Goal: Information Seeking & Learning: Learn about a topic

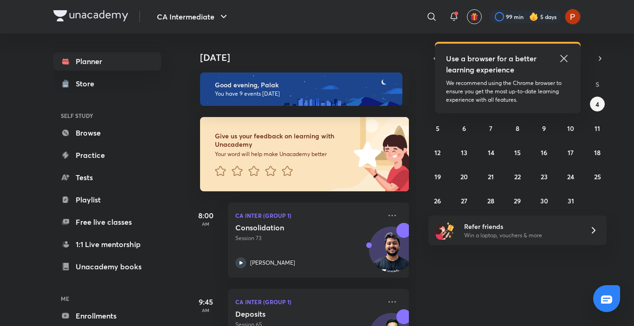
click at [563, 55] on icon at bounding box center [563, 58] width 11 height 11
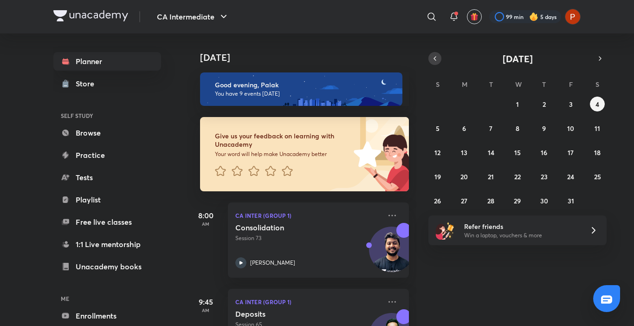
click at [435, 62] on icon "button" at bounding box center [434, 58] width 7 height 8
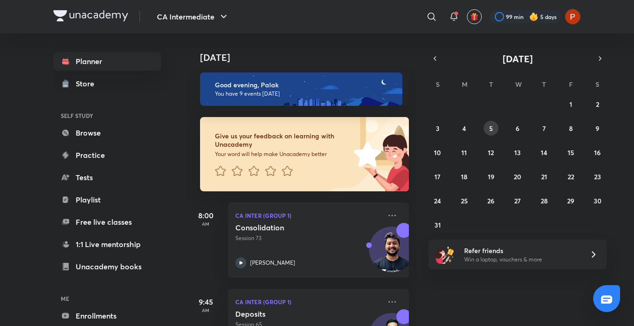
click at [493, 127] on button "5" at bounding box center [490, 128] width 15 height 15
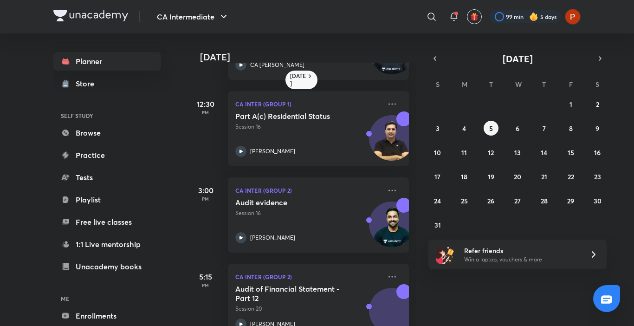
scroll to position [428, 0]
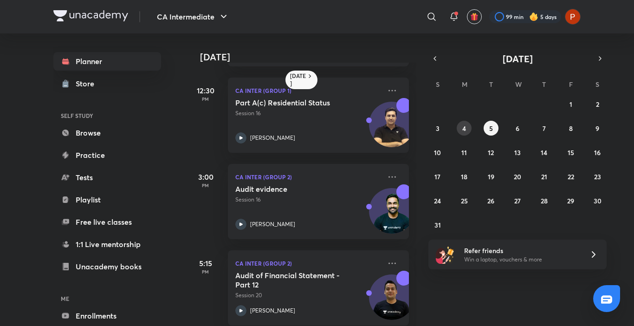
click at [457, 125] on button "4" at bounding box center [463, 128] width 15 height 15
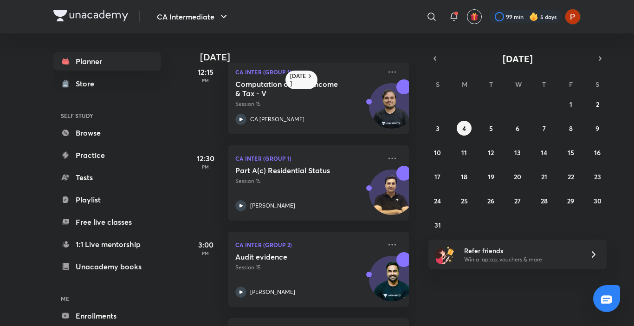
scroll to position [369, 0]
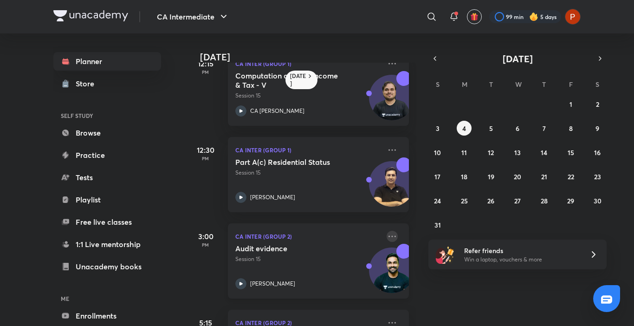
click at [386, 238] on icon at bounding box center [391, 236] width 11 height 11
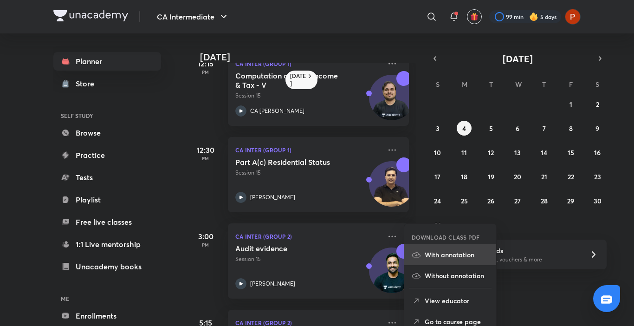
click at [434, 248] on li "With annotation" at bounding box center [450, 254] width 92 height 21
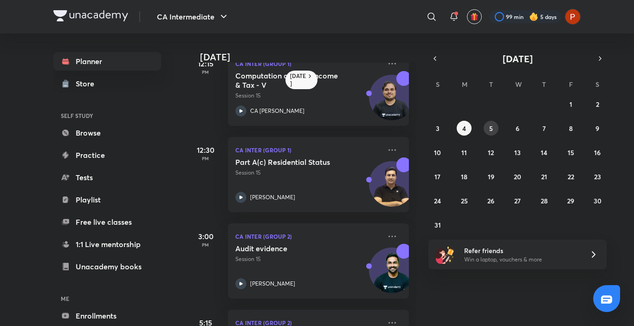
click at [487, 121] on div "27 28 29 30 31 1 2 3 4 5 6 7 8 9 10 11 12 13 14 15 16 17 18 19 20 21 22 23 24 2…" at bounding box center [517, 163] width 178 height 135
click at [492, 122] on button "5" at bounding box center [490, 128] width 15 height 15
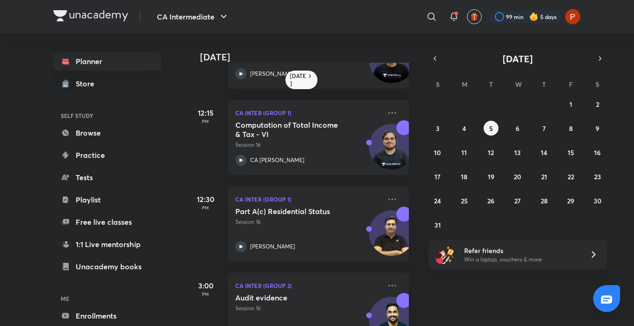
scroll to position [337, 0]
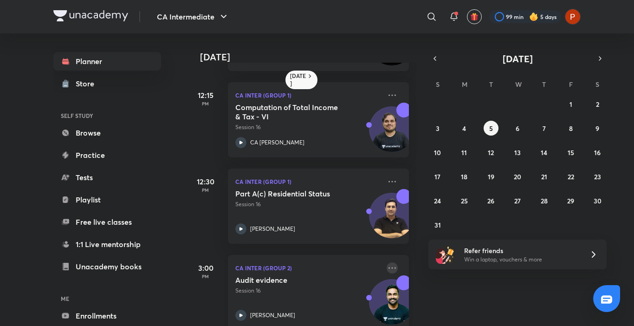
click at [386, 269] on icon at bounding box center [391, 267] width 11 height 11
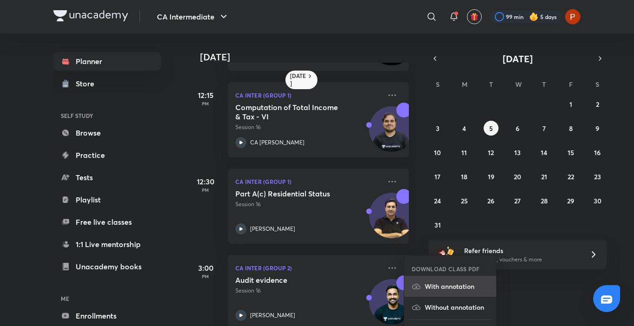
click at [433, 289] on p "With annotation" at bounding box center [456, 286] width 64 height 10
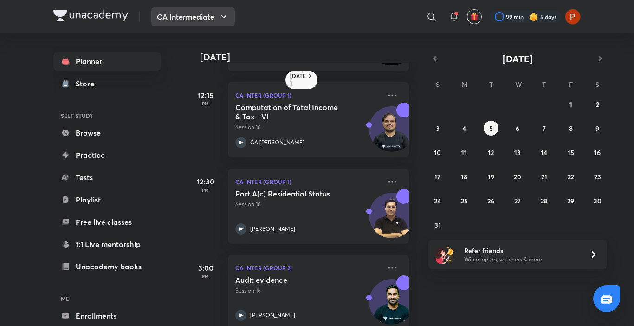
click at [207, 13] on button "CA Intermediate" at bounding box center [192, 16] width 83 height 19
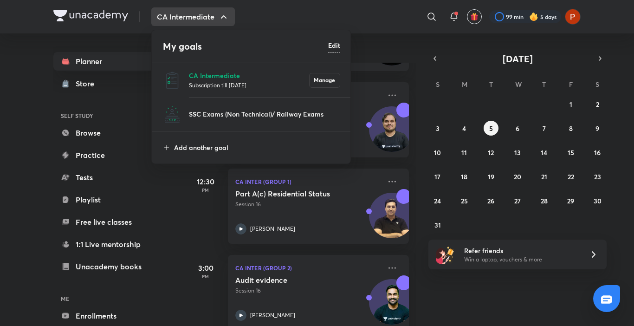
click at [219, 85] on p "Subscription till 12 Jul 2026" at bounding box center [249, 84] width 120 height 9
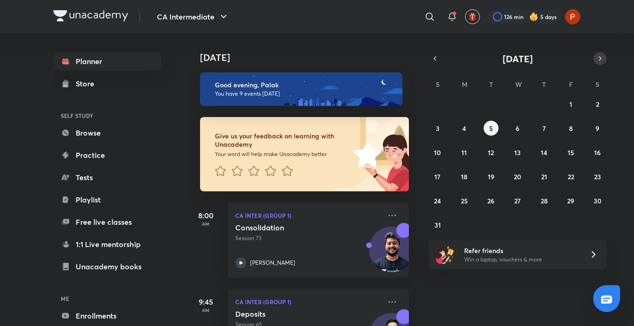
click at [604, 56] on button "button" at bounding box center [599, 58] width 13 height 13
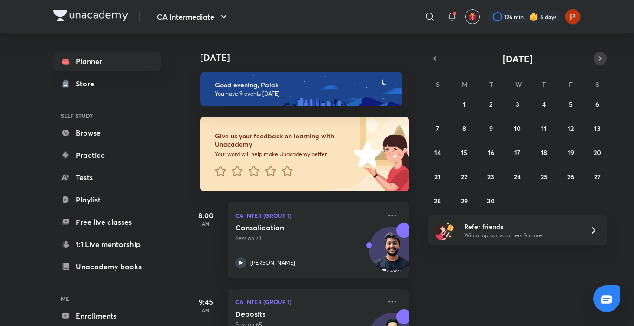
click at [604, 56] on button "button" at bounding box center [599, 58] width 13 height 13
click at [545, 103] on abbr "2" at bounding box center [543, 104] width 3 height 9
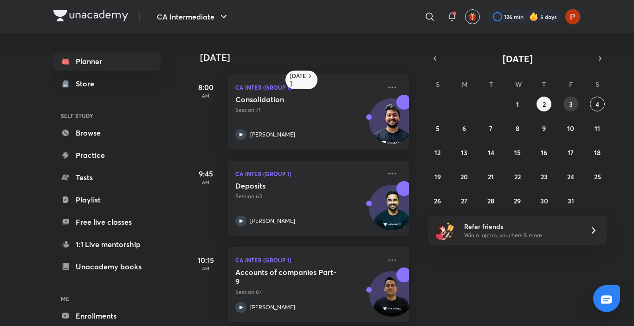
click at [566, 104] on button "3" at bounding box center [570, 103] width 15 height 15
click at [433, 123] on button "5" at bounding box center [437, 128] width 15 height 15
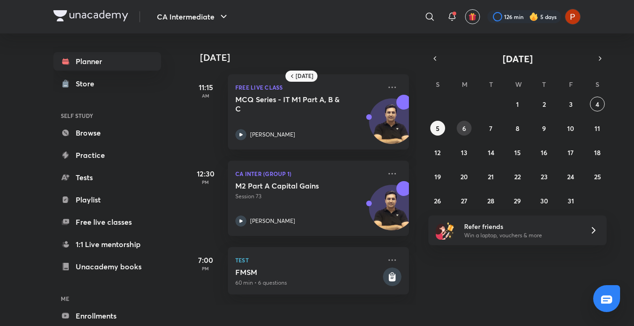
click at [467, 124] on button "6" at bounding box center [463, 128] width 15 height 15
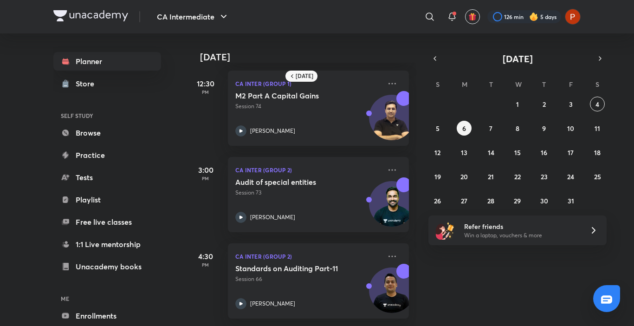
scroll to position [270, 0]
click at [485, 130] on button "7" at bounding box center [490, 128] width 15 height 15
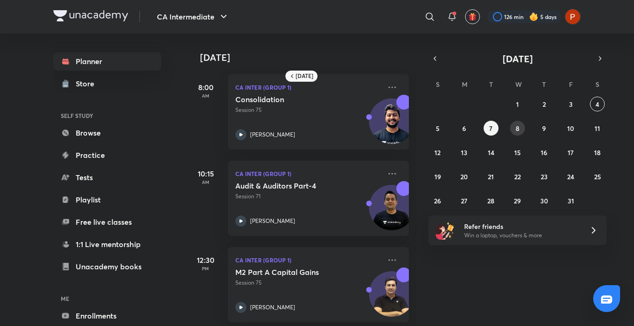
click at [516, 127] on abbr "8" at bounding box center [517, 128] width 4 height 9
click at [549, 128] on button "9" at bounding box center [543, 128] width 15 height 15
click at [569, 124] on abbr "10" at bounding box center [570, 128] width 7 height 9
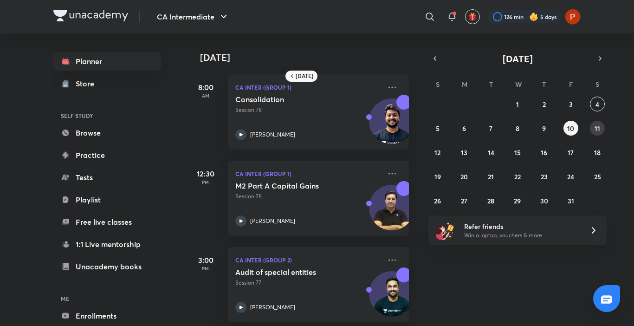
click at [599, 123] on button "11" at bounding box center [597, 128] width 15 height 15
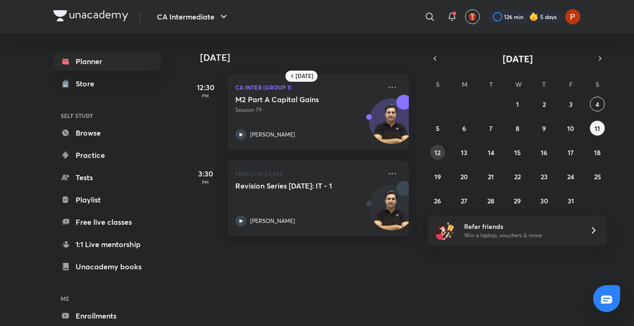
click at [431, 148] on button "12" at bounding box center [437, 152] width 15 height 15
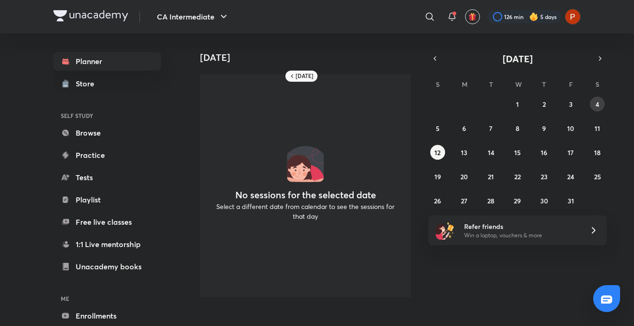
click at [600, 106] on button "4" at bounding box center [597, 103] width 15 height 15
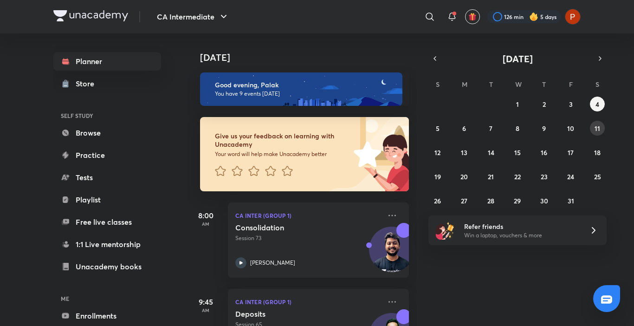
click at [599, 128] on abbr "11" at bounding box center [597, 128] width 6 height 9
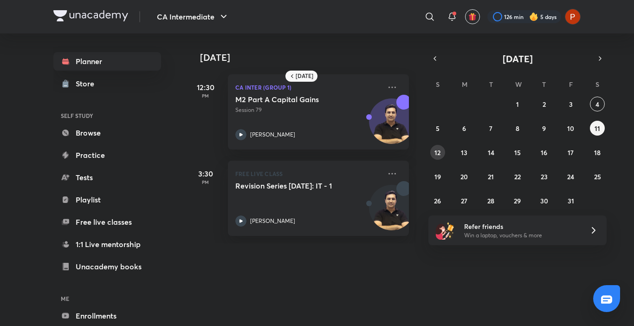
click at [436, 149] on abbr "12" at bounding box center [437, 152] width 6 height 9
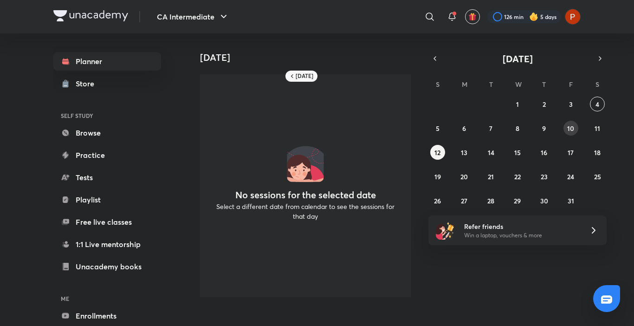
click at [573, 127] on abbr "10" at bounding box center [570, 128] width 7 height 9
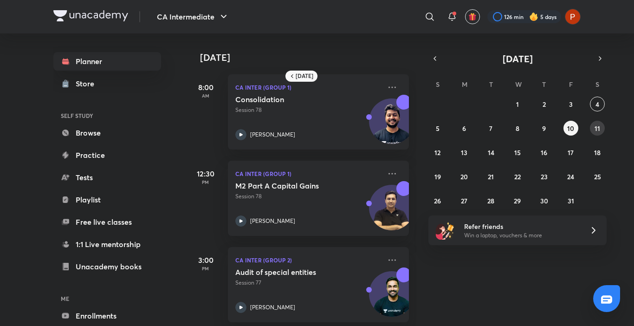
click at [593, 128] on button "11" at bounding box center [597, 128] width 15 height 15
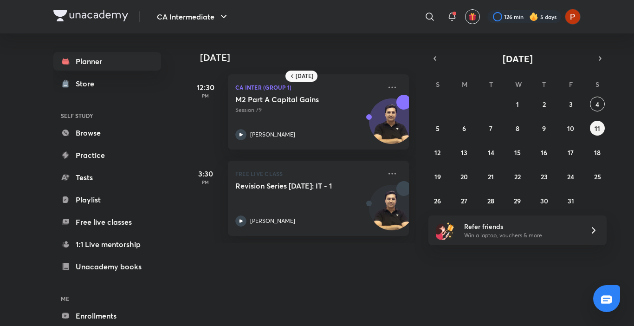
click at [578, 129] on div "28 29 30 1 2 3 4 5 6 7 8 9 10 11 12 13 14 15 16 17 18 19 20 21 22 23 24 25 26 2…" at bounding box center [517, 151] width 178 height 111
click at [567, 121] on button "10" at bounding box center [570, 128] width 15 height 15
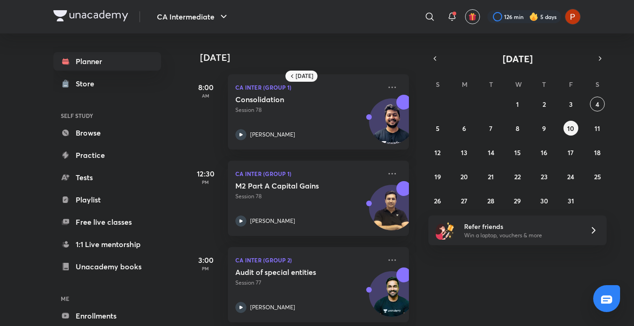
scroll to position [11, 0]
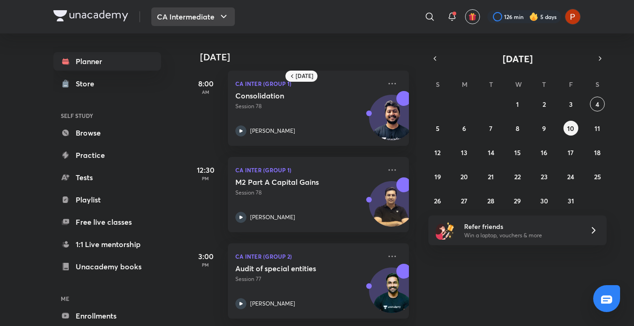
click at [185, 9] on button "CA Intermediate" at bounding box center [192, 16] width 83 height 19
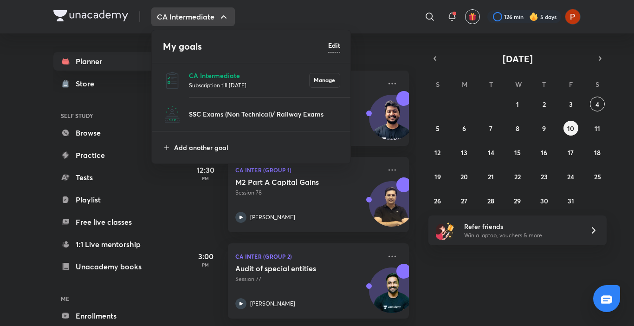
click at [193, 69] on li "CA Intermediate Subscription till 12 Jul 2026 Manage" at bounding box center [251, 80] width 199 height 34
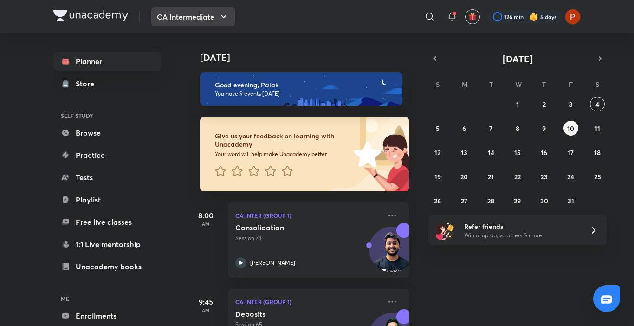
click at [220, 13] on icon "button" at bounding box center [223, 16] width 11 height 11
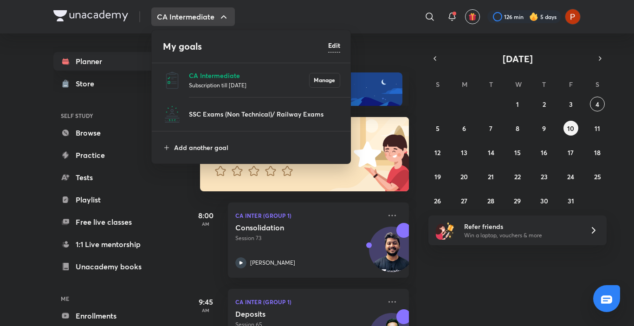
click at [225, 70] on li "CA Intermediate Subscription till 12 Jul 2026 Manage" at bounding box center [251, 80] width 199 height 34
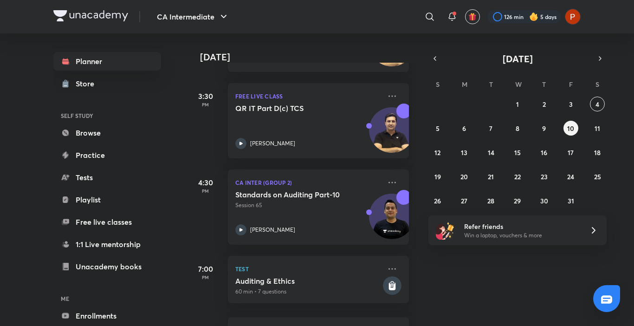
scroll to position [631, 0]
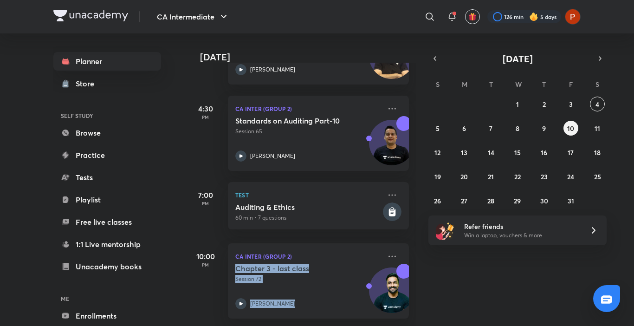
drag, startPoint x: 408, startPoint y: 273, endPoint x: 430, endPoint y: 344, distance: 74.4
click at [430, 325] on html "CA Intermediate ​ 126 min 5 days Planner Store SELF STUDY Browse Practice Tests…" at bounding box center [317, 163] width 634 height 326
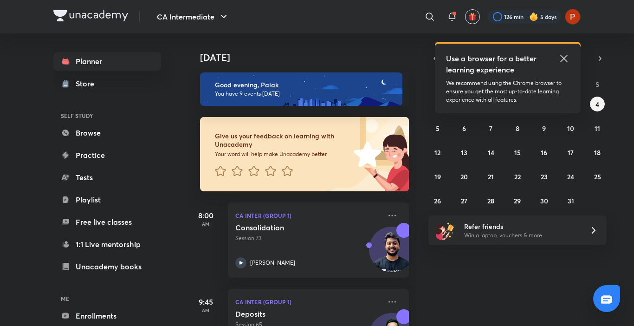
click at [562, 60] on icon at bounding box center [563, 58] width 7 height 7
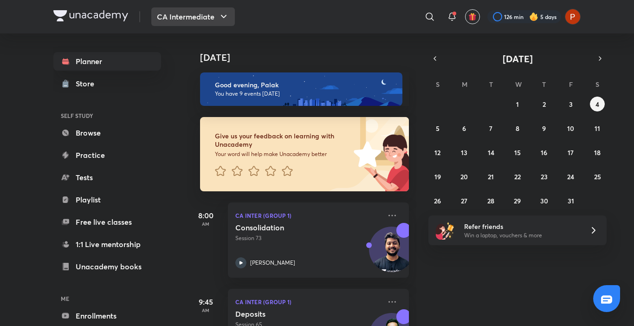
click at [194, 9] on button "CA Intermediate" at bounding box center [192, 16] width 83 height 19
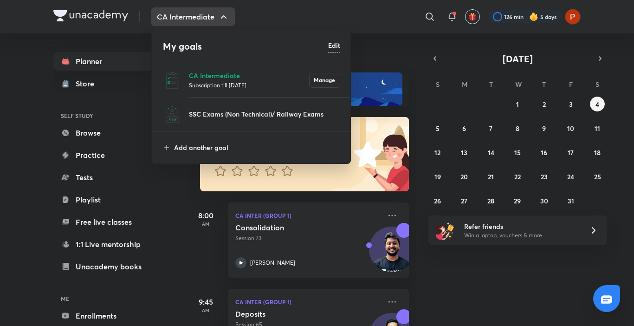
click at [193, 89] on p "Subscription till 12 Jul 2026" at bounding box center [249, 84] width 120 height 9
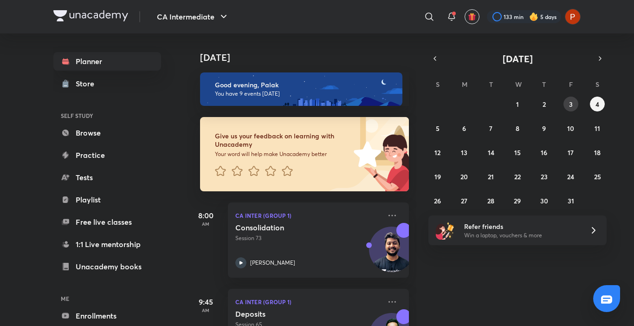
click at [565, 98] on button "3" at bounding box center [570, 103] width 15 height 15
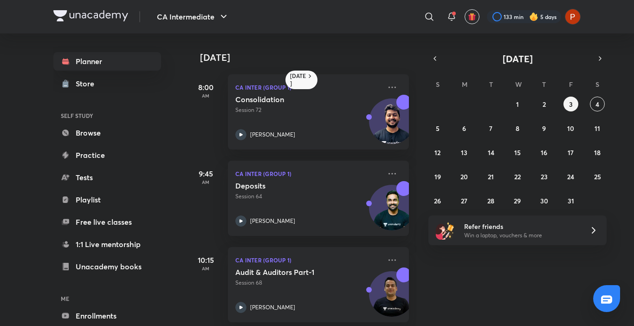
click at [421, 81] on div "Yesterday 8:00 AM CA Inter (Group 1) Consolidation Session 72 Nakul Katheria 9:…" at bounding box center [409, 179] width 445 height 292
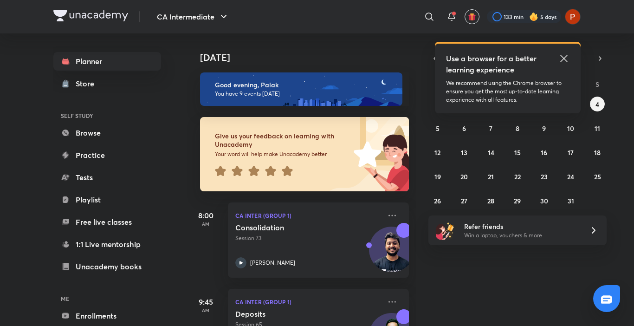
click at [561, 57] on icon at bounding box center [563, 58] width 11 height 11
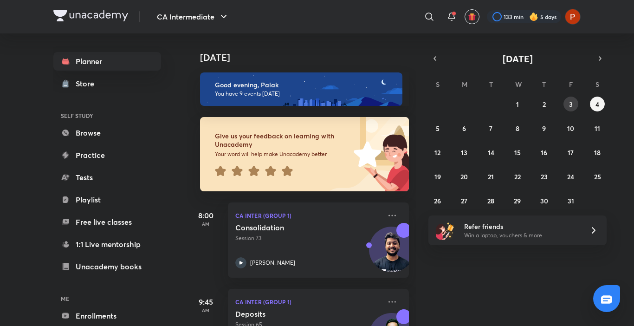
click at [565, 99] on button "3" at bounding box center [570, 103] width 15 height 15
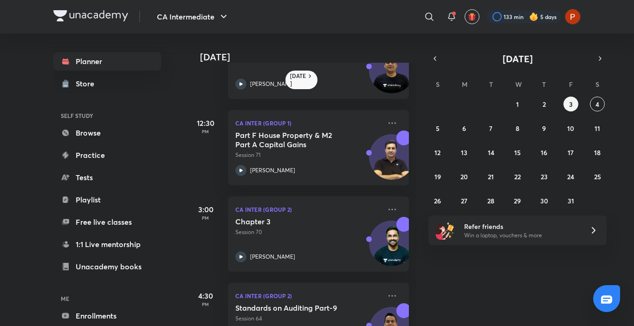
scroll to position [231, 0]
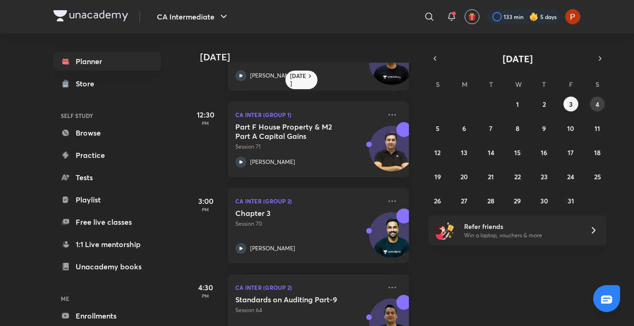
click at [600, 105] on button "4" at bounding box center [597, 103] width 15 height 15
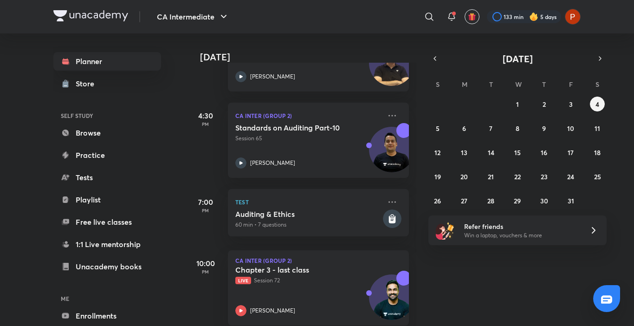
scroll to position [631, 0]
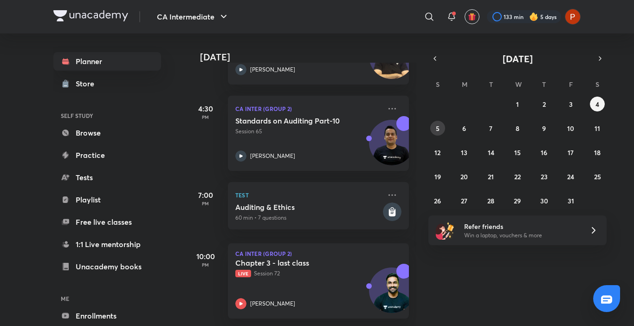
click at [440, 123] on button "5" at bounding box center [437, 128] width 15 height 15
